Goal: Transaction & Acquisition: Purchase product/service

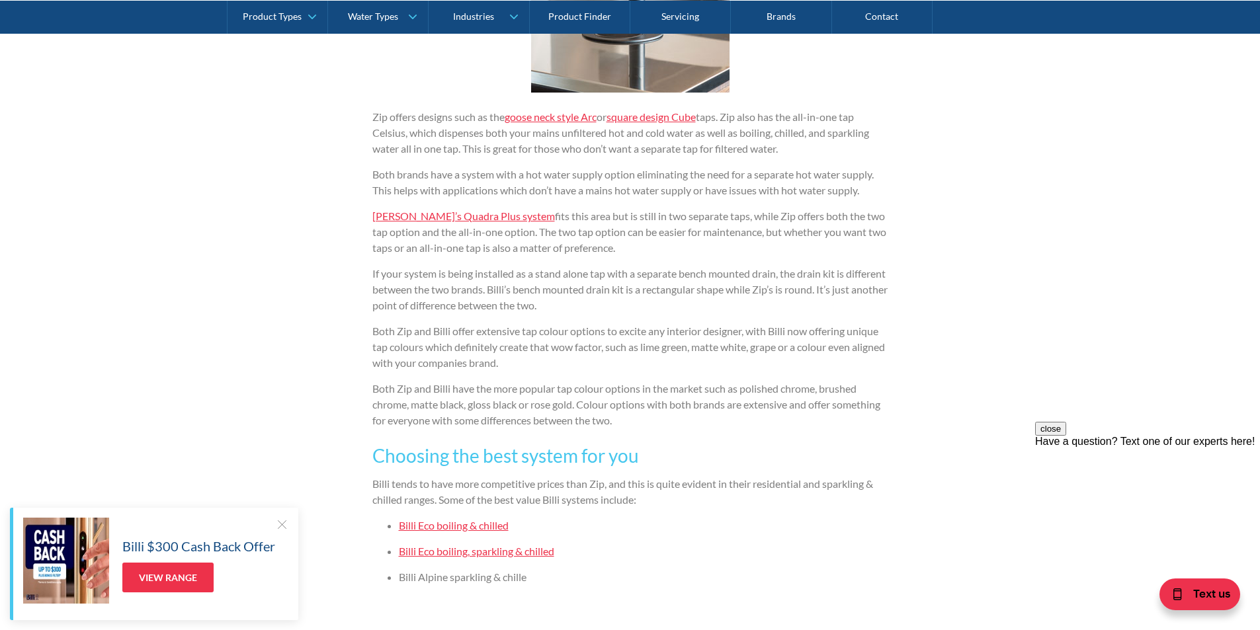
scroll to position [2182, 0]
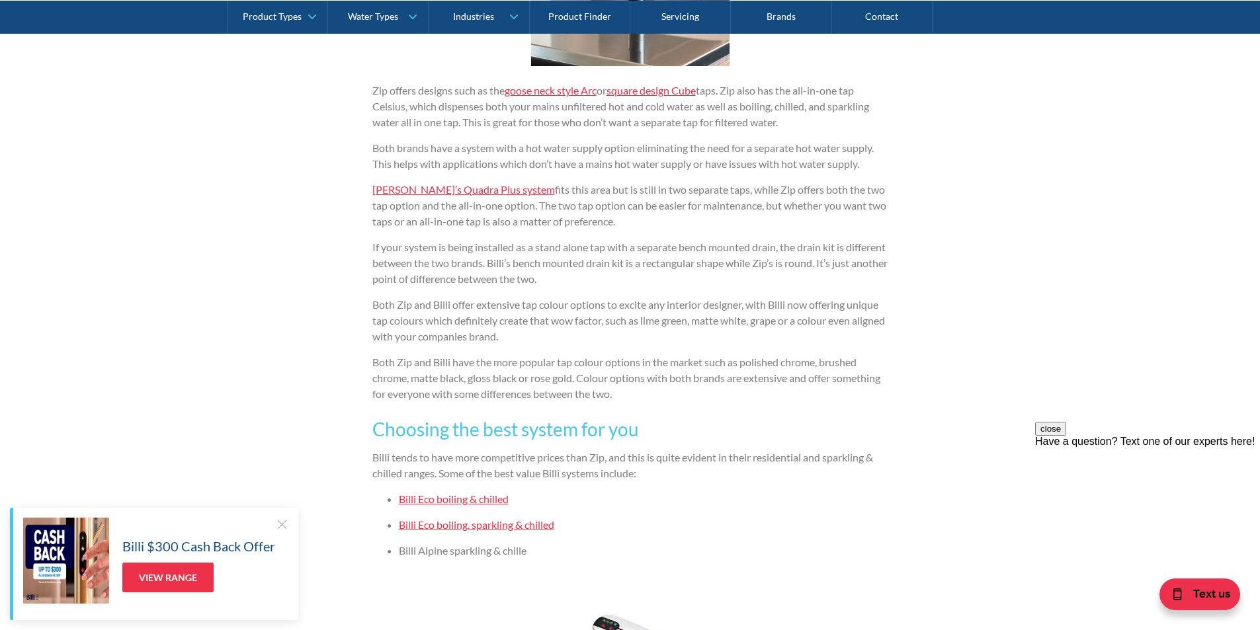
drag, startPoint x: 651, startPoint y: 245, endPoint x: 994, endPoint y: 238, distance: 343.2
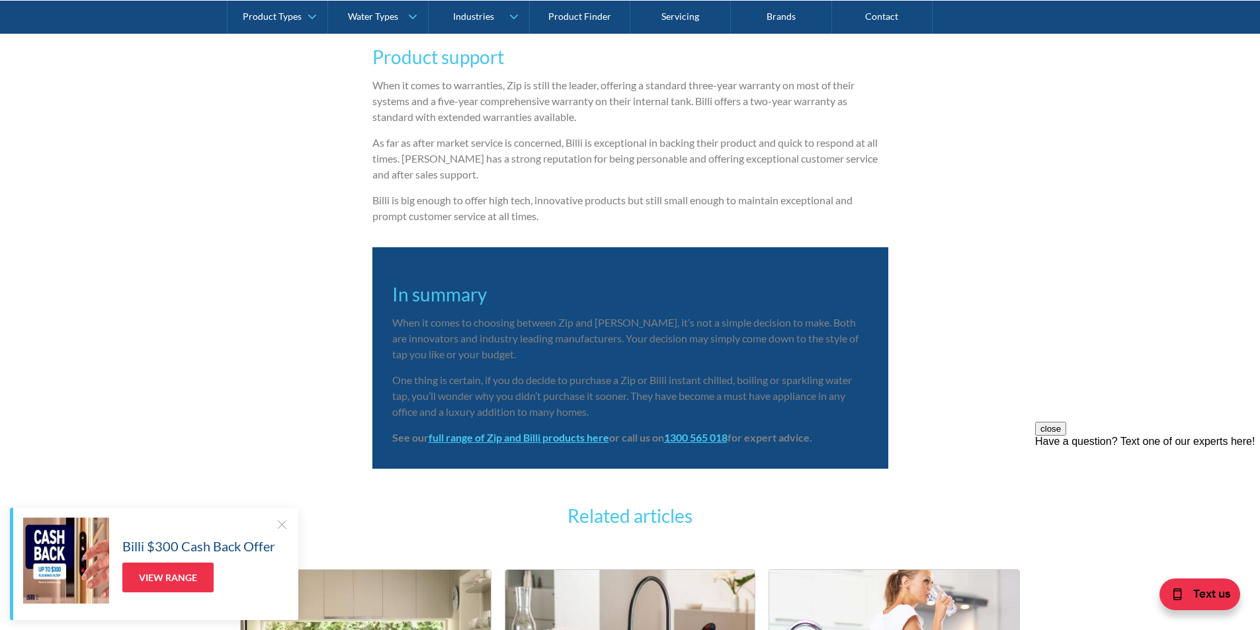
scroll to position [3240, 0]
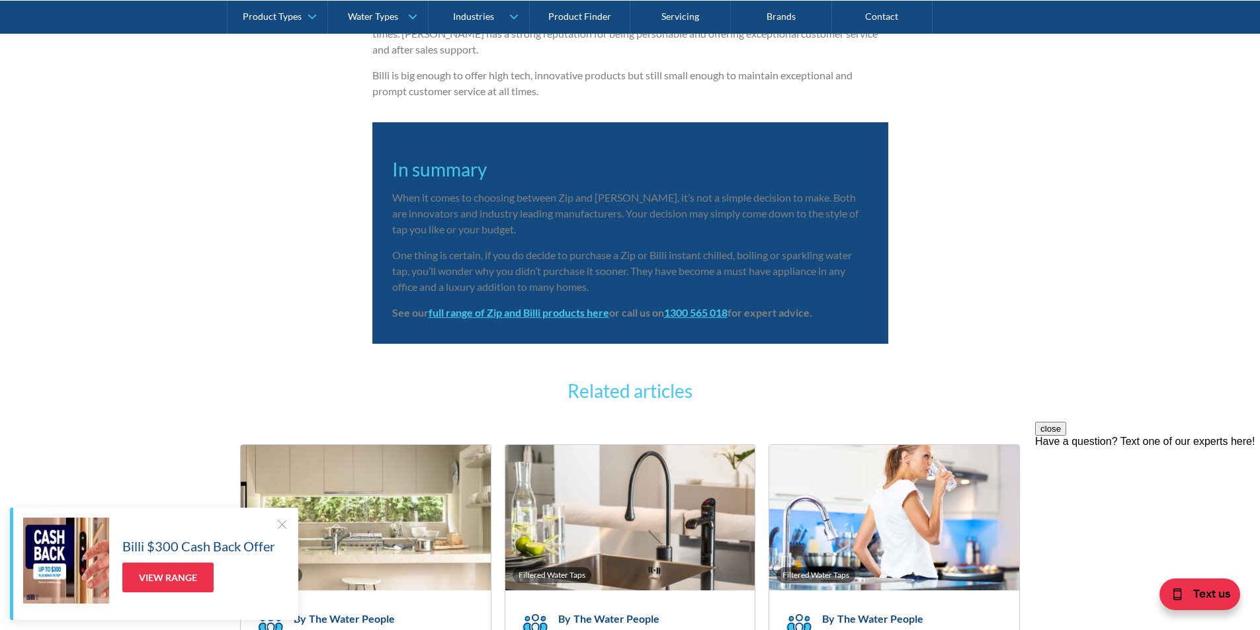
click at [530, 317] on strong "full range of Zip and Billi products here" at bounding box center [518, 312] width 180 height 13
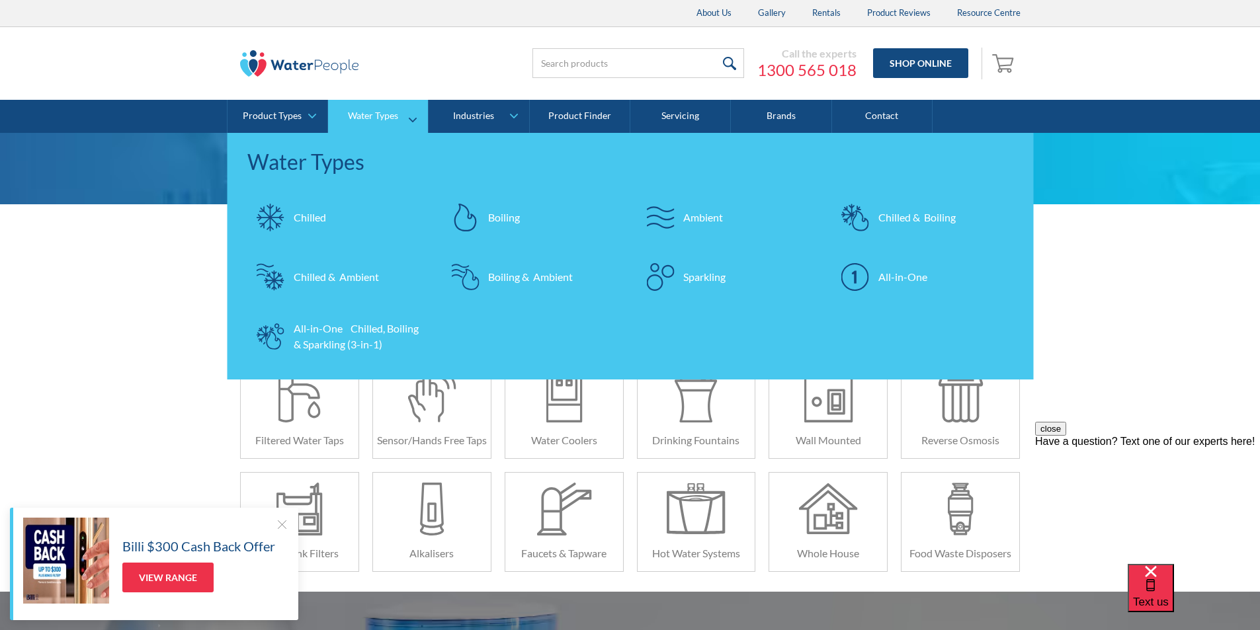
click at [723, 275] on div "Sparkling" at bounding box center [704, 277] width 42 height 16
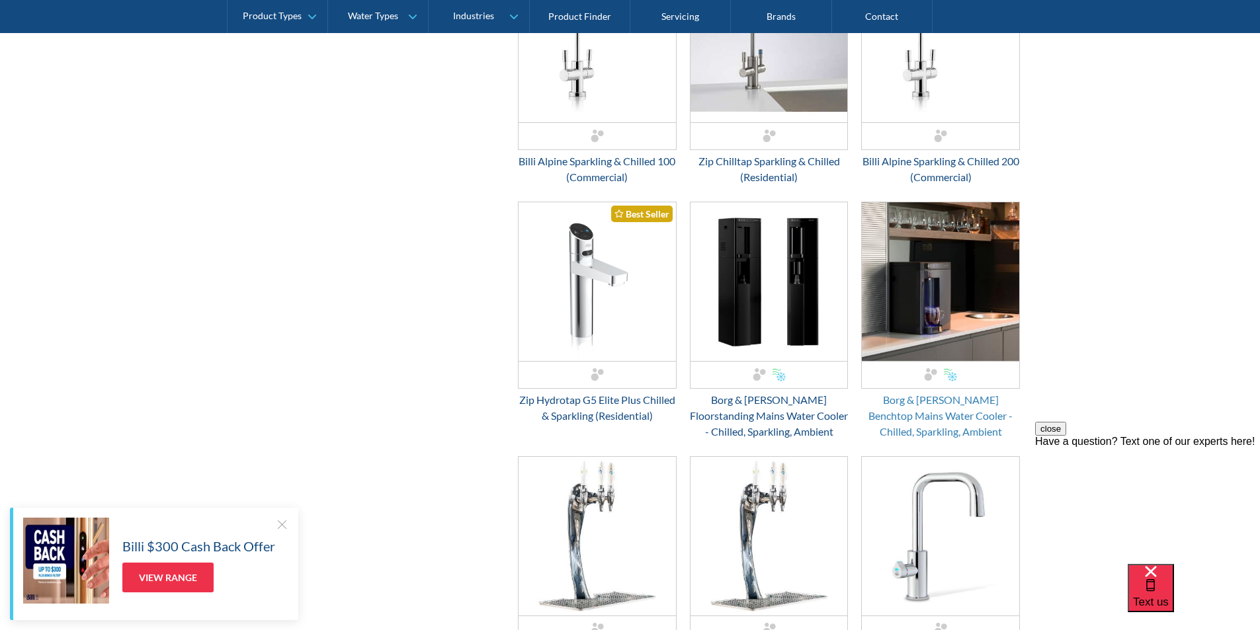
scroll to position [661, 0]
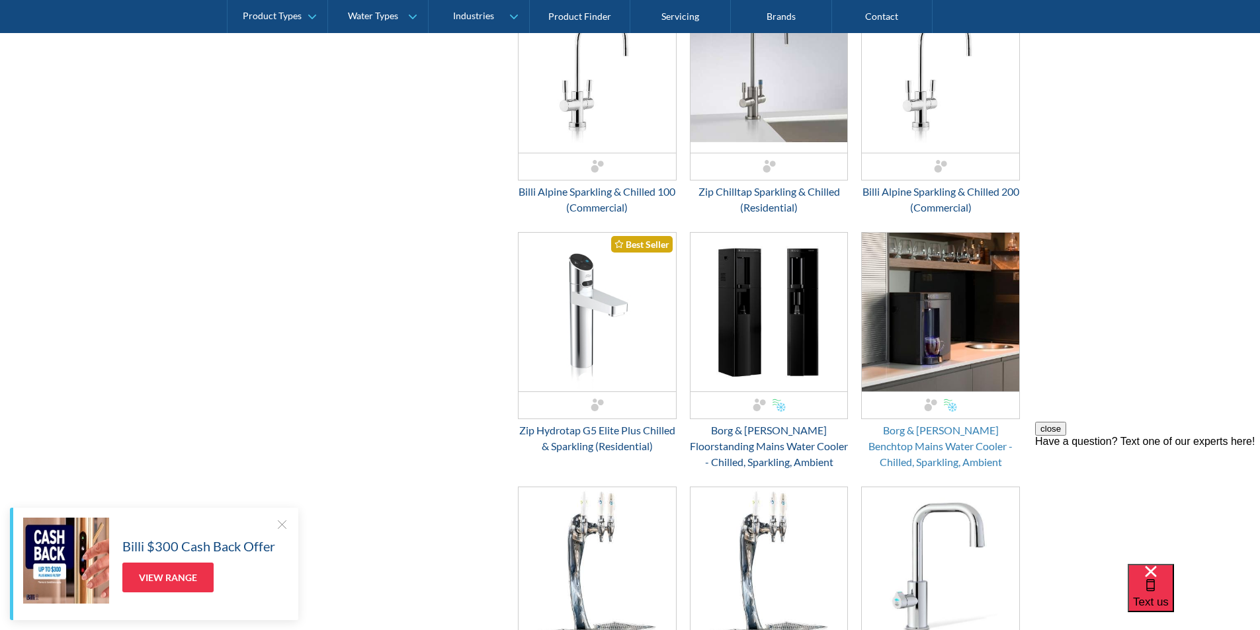
click at [955, 447] on div "Borg & [PERSON_NAME] Benchtop Mains Water Cooler - Chilled, Sparkling, Ambient" at bounding box center [940, 446] width 159 height 48
